Goal: Find specific page/section: Find specific page/section

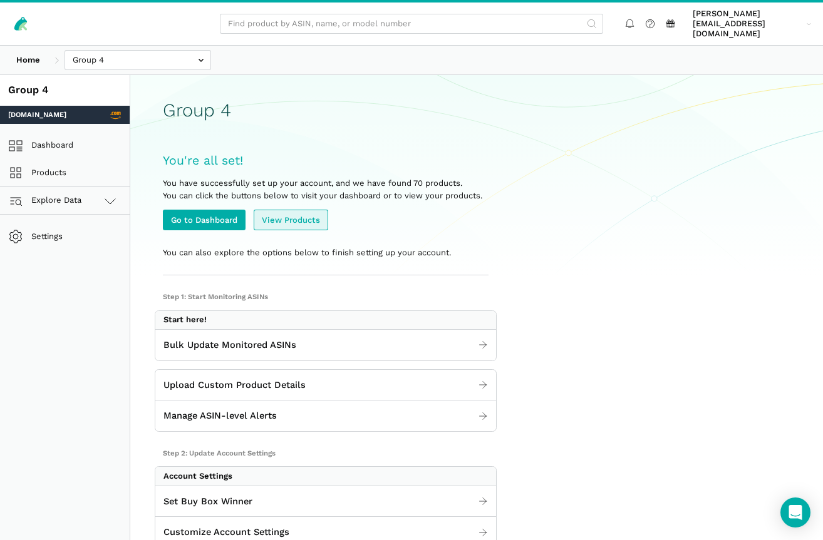
click at [284, 210] on link "View Products" at bounding box center [291, 220] width 74 height 21
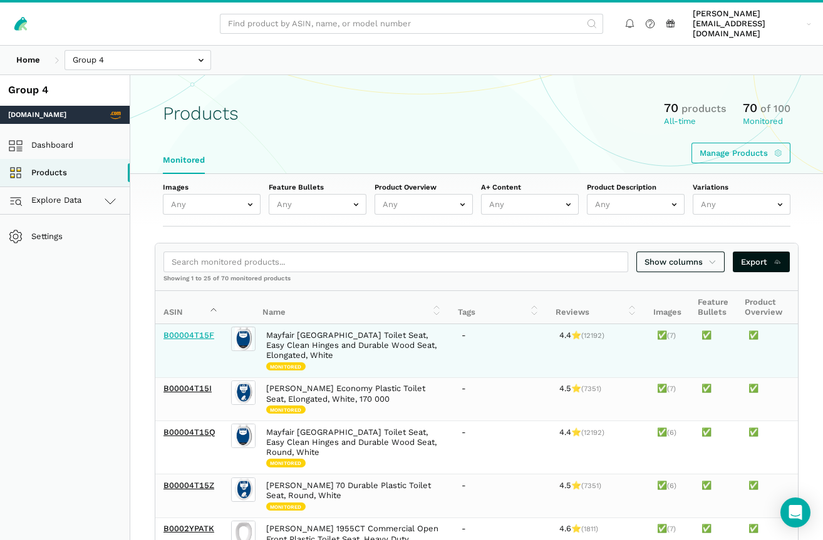
click at [188, 331] on link "B00004T15F" at bounding box center [188, 335] width 51 height 9
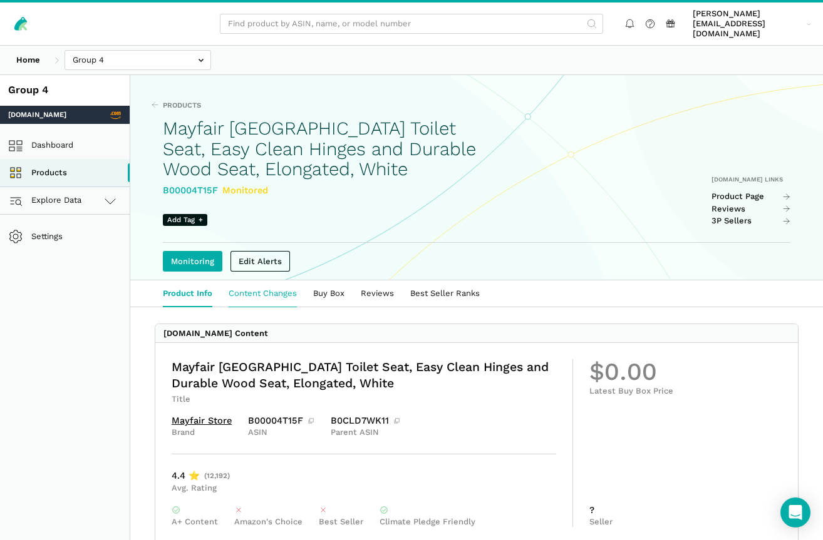
click at [285, 280] on link "Content Changes" at bounding box center [262, 293] width 85 height 26
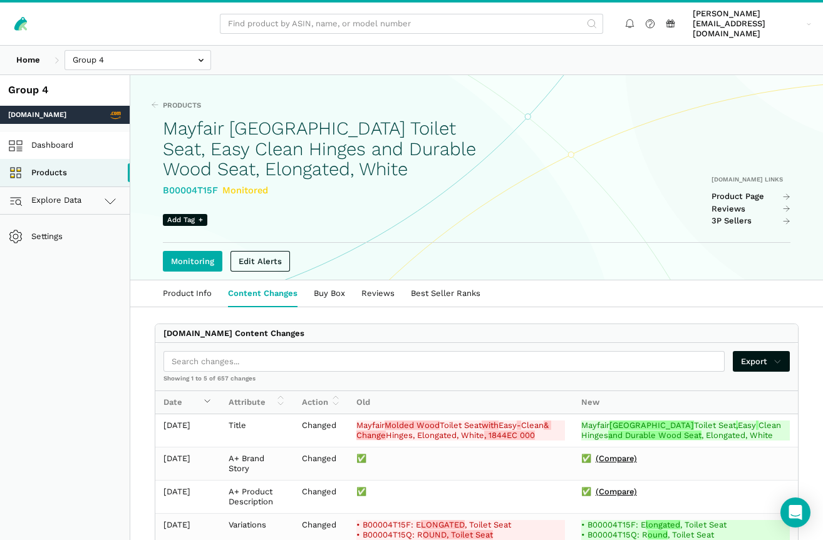
click at [41, 140] on link "Dashboard" at bounding box center [65, 146] width 130 height 28
